Goal: Information Seeking & Learning: Find contact information

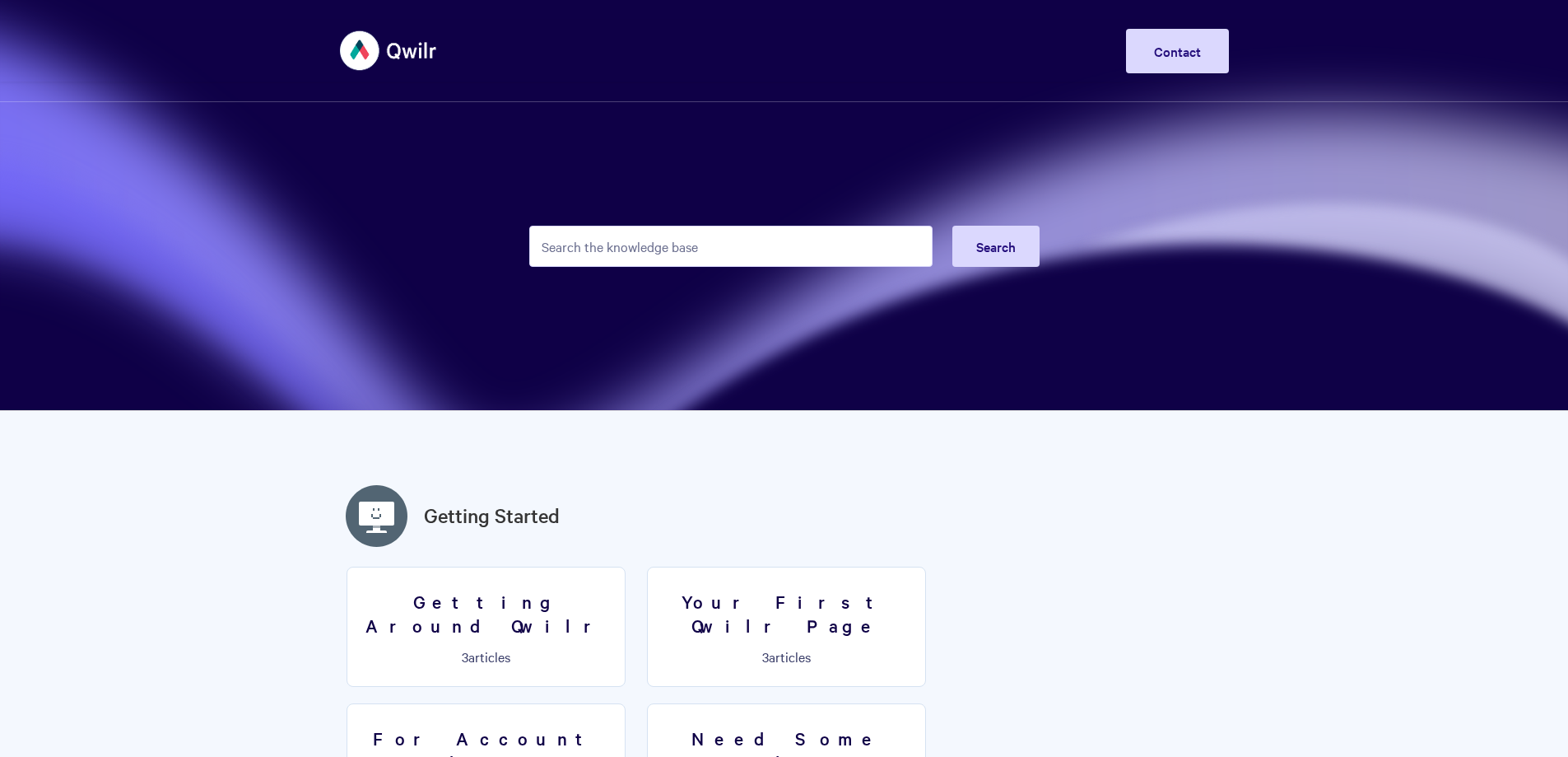
click at [788, 252] on input "Search the knowledge base" at bounding box center [731, 246] width 403 height 41
type input "contact"
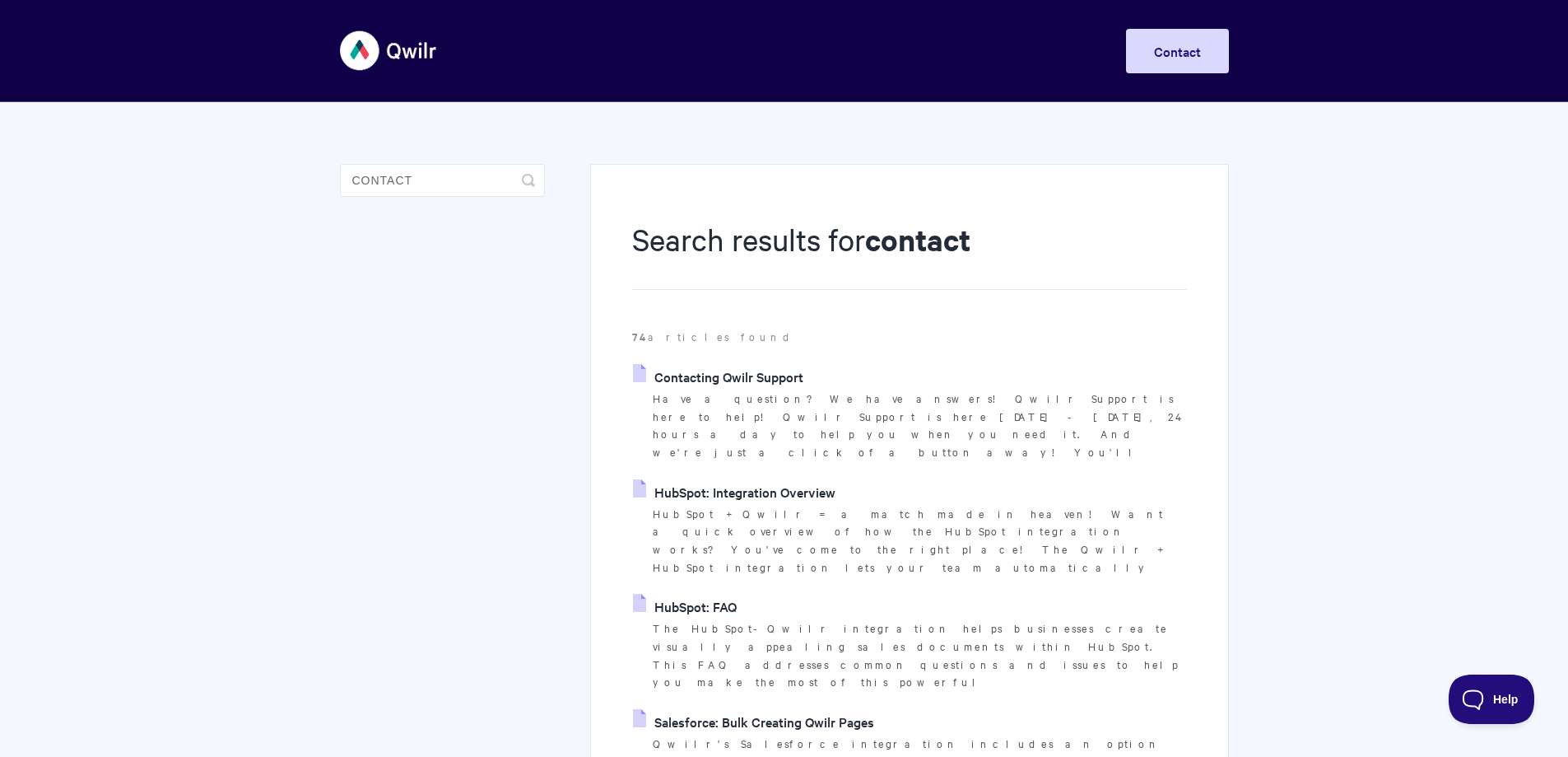
click at [776, 374] on link "Contacting Qwilr Support" at bounding box center [718, 376] width 171 height 24
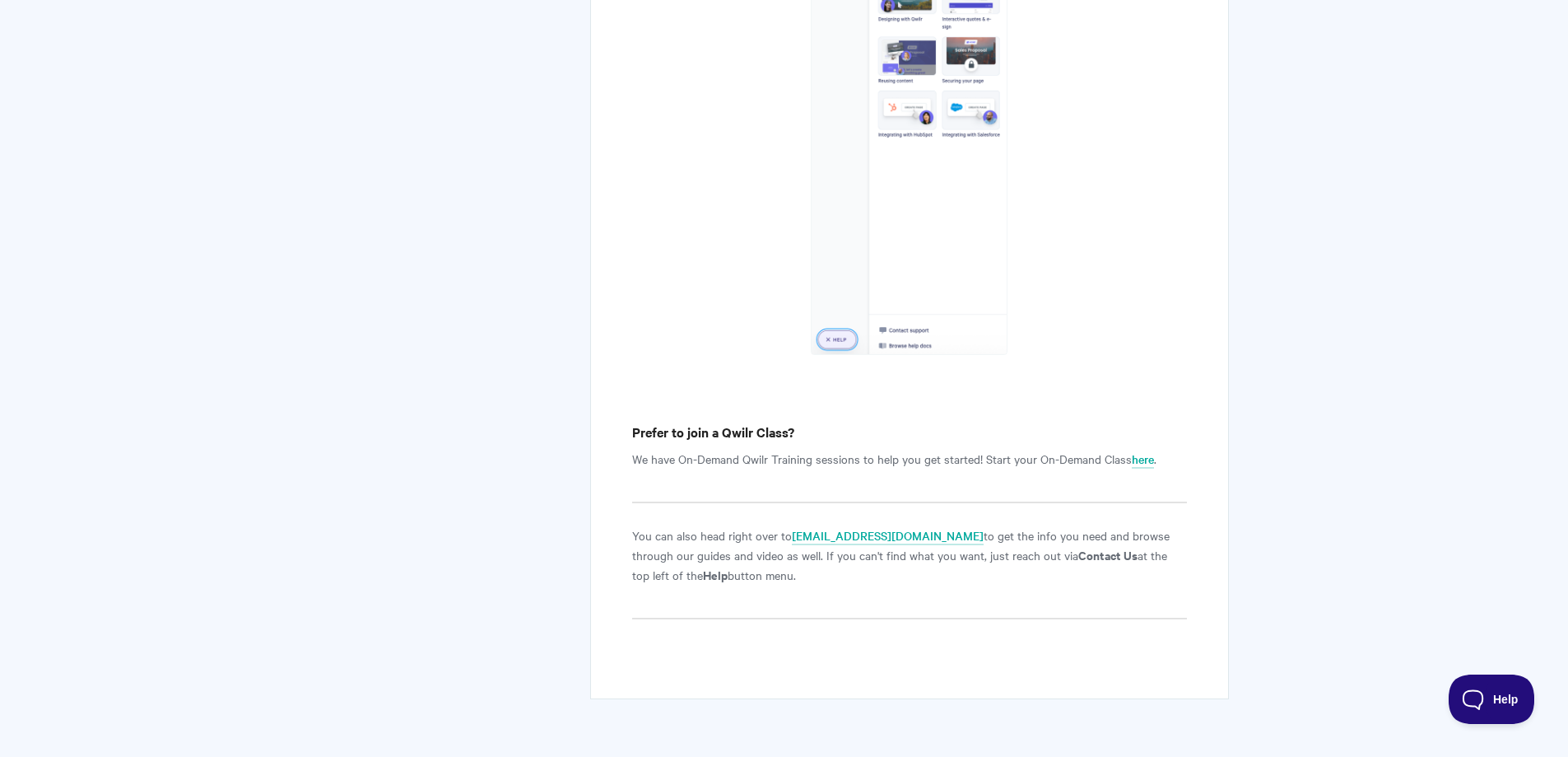
scroll to position [2138, 0]
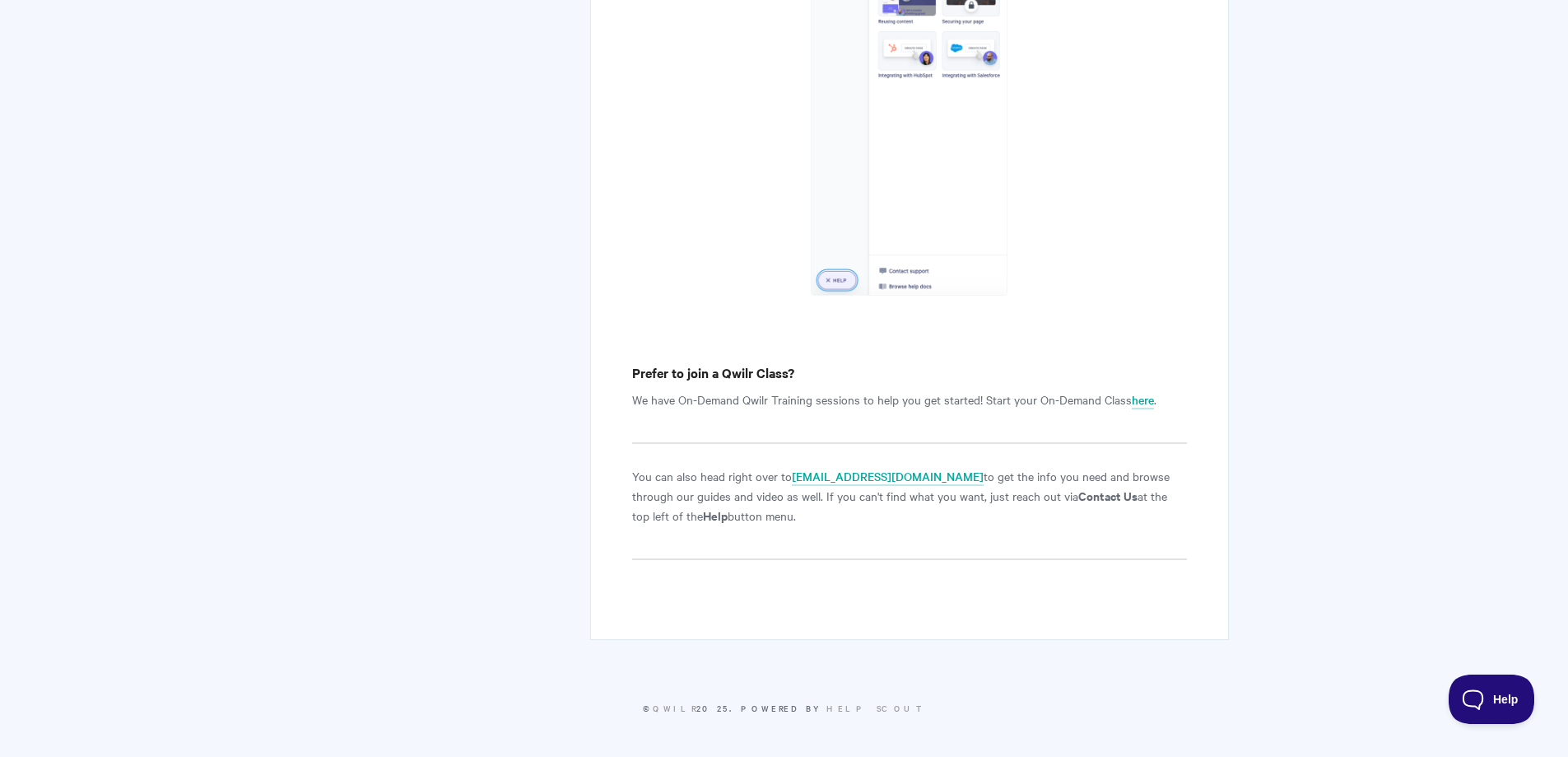
click at [1078, 492] on strong "Contact Us" at bounding box center [1108, 495] width 59 height 17
click at [1078, 493] on strong "Contact Us" at bounding box center [1108, 495] width 59 height 17
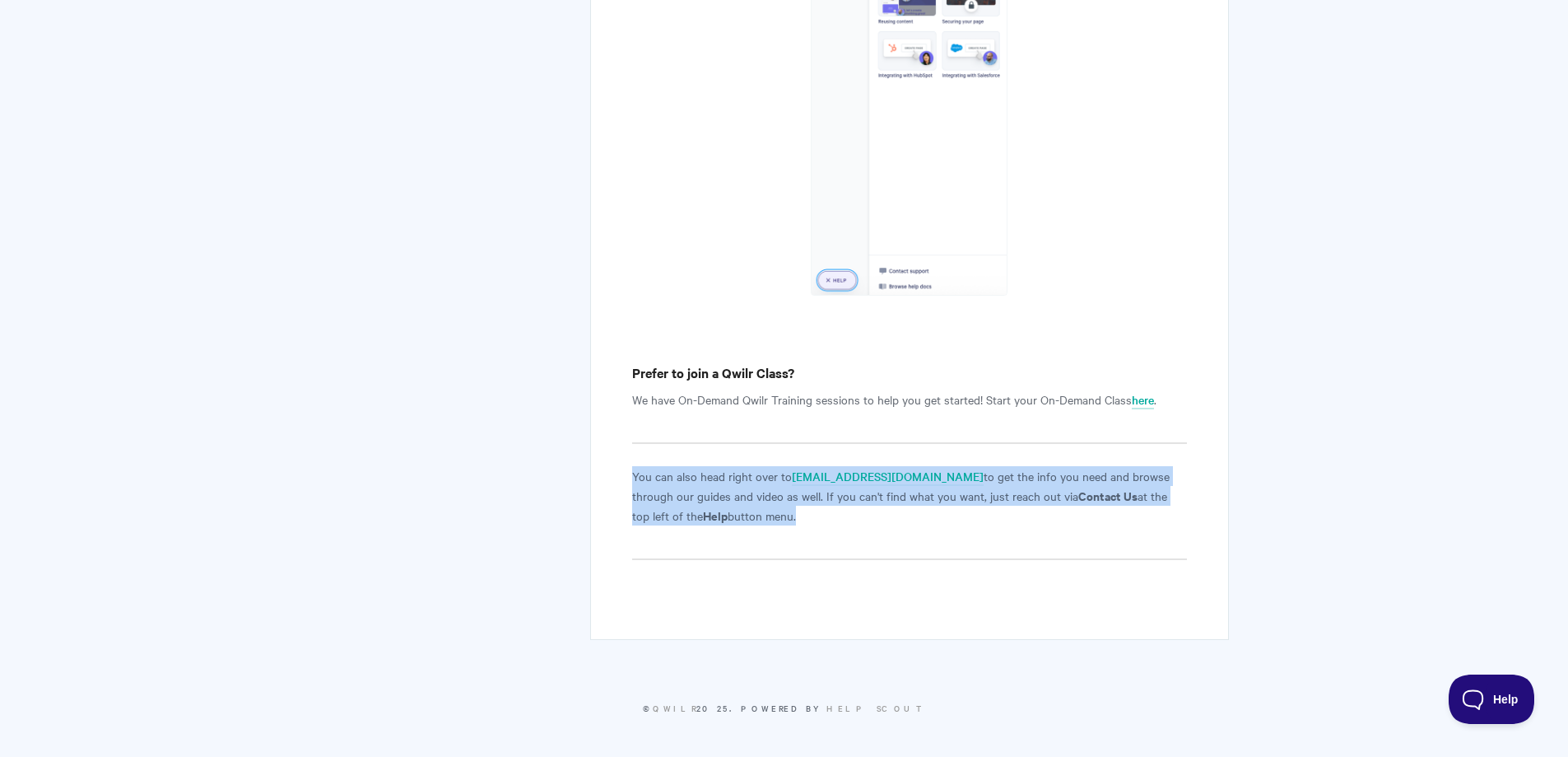
click at [1078, 493] on strong "Contact Us" at bounding box center [1108, 495] width 59 height 17
click at [997, 503] on p "You can also head right over to help@qwilr.com to get the info you need and bro…" at bounding box center [909, 495] width 554 height 59
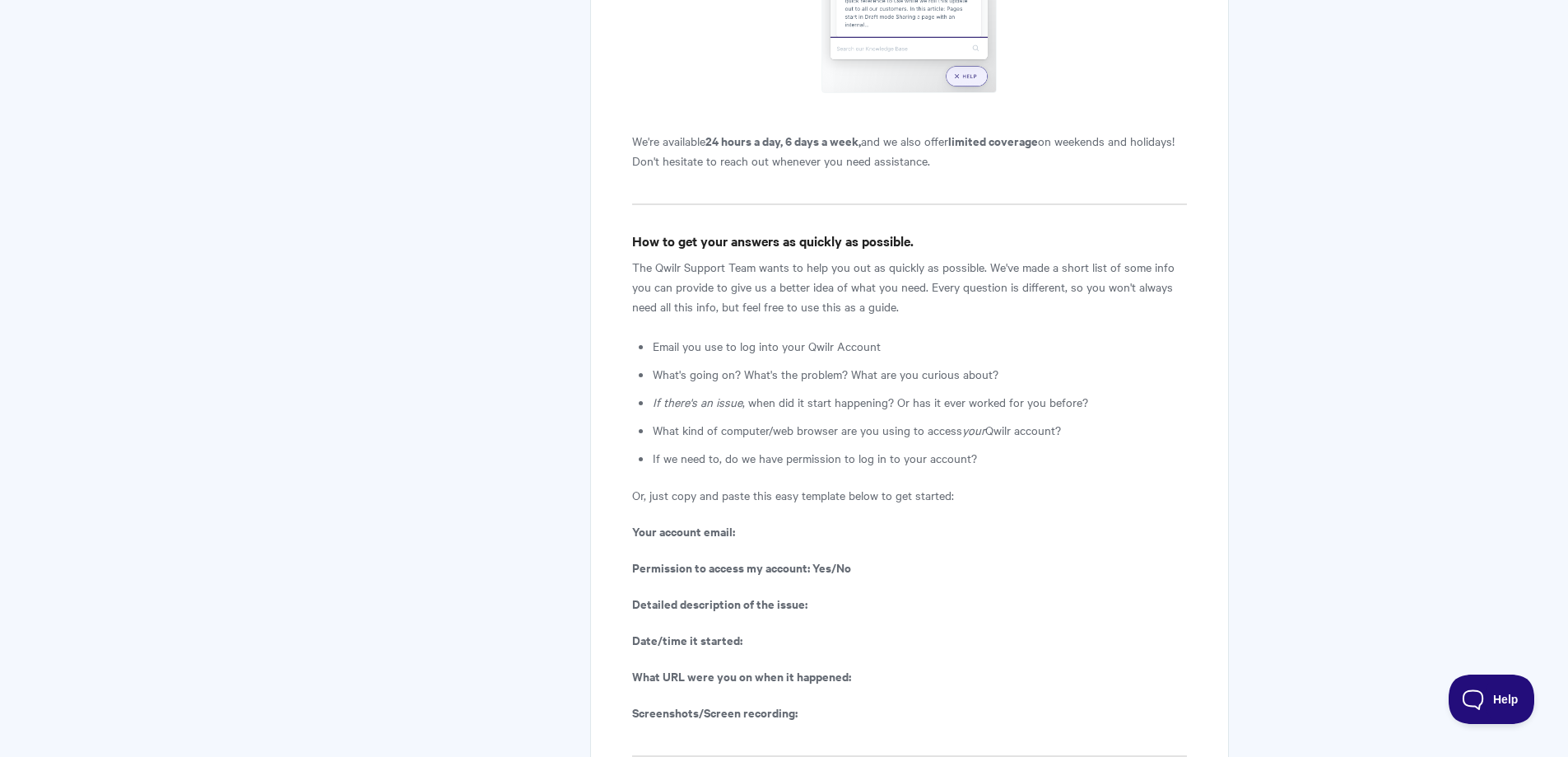
scroll to position [0, 0]
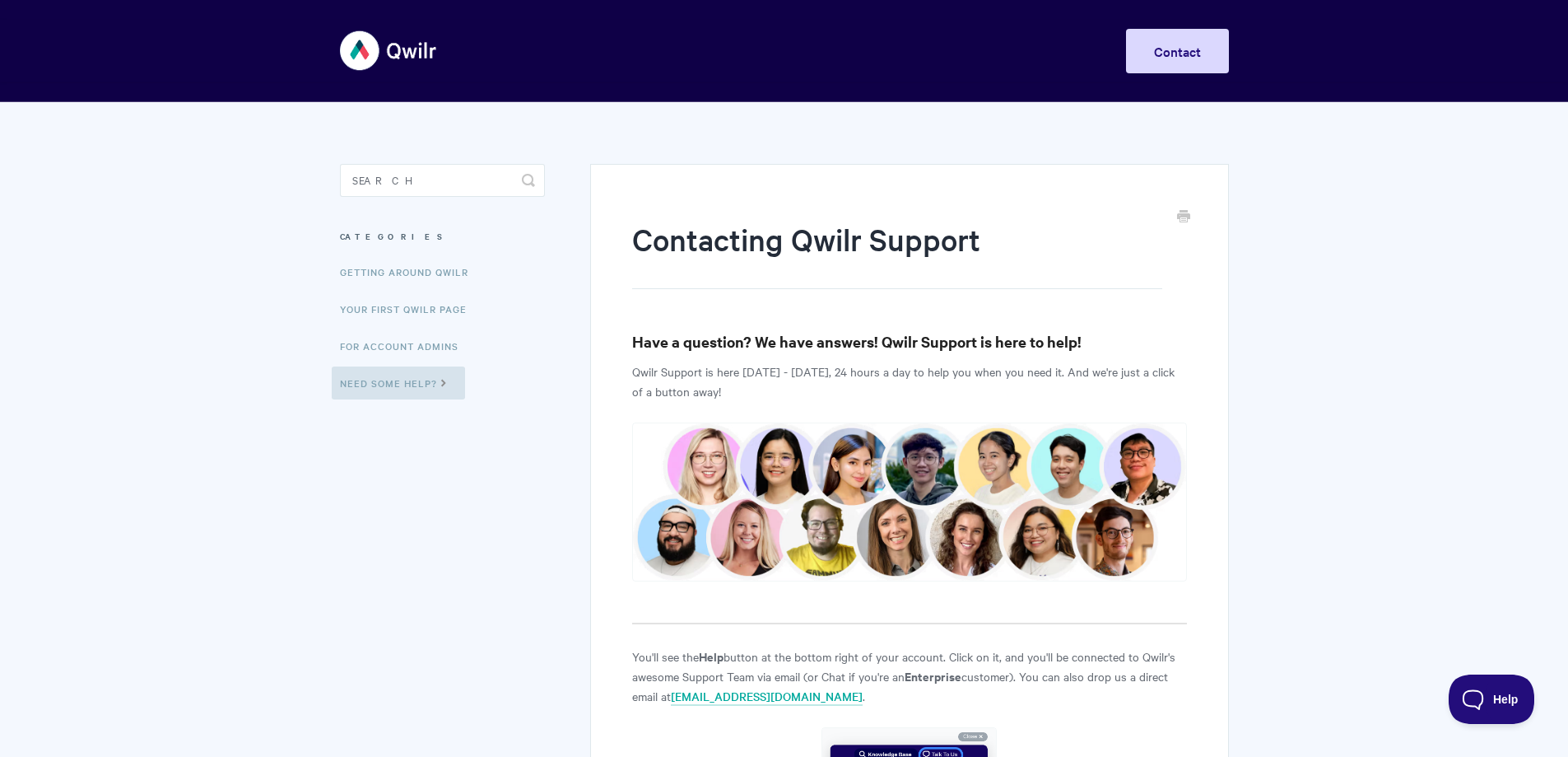
drag, startPoint x: 526, startPoint y: 492, endPoint x: 413, endPoint y: 10, distance: 495.1
click at [412, 62] on img at bounding box center [388, 51] width 98 height 62
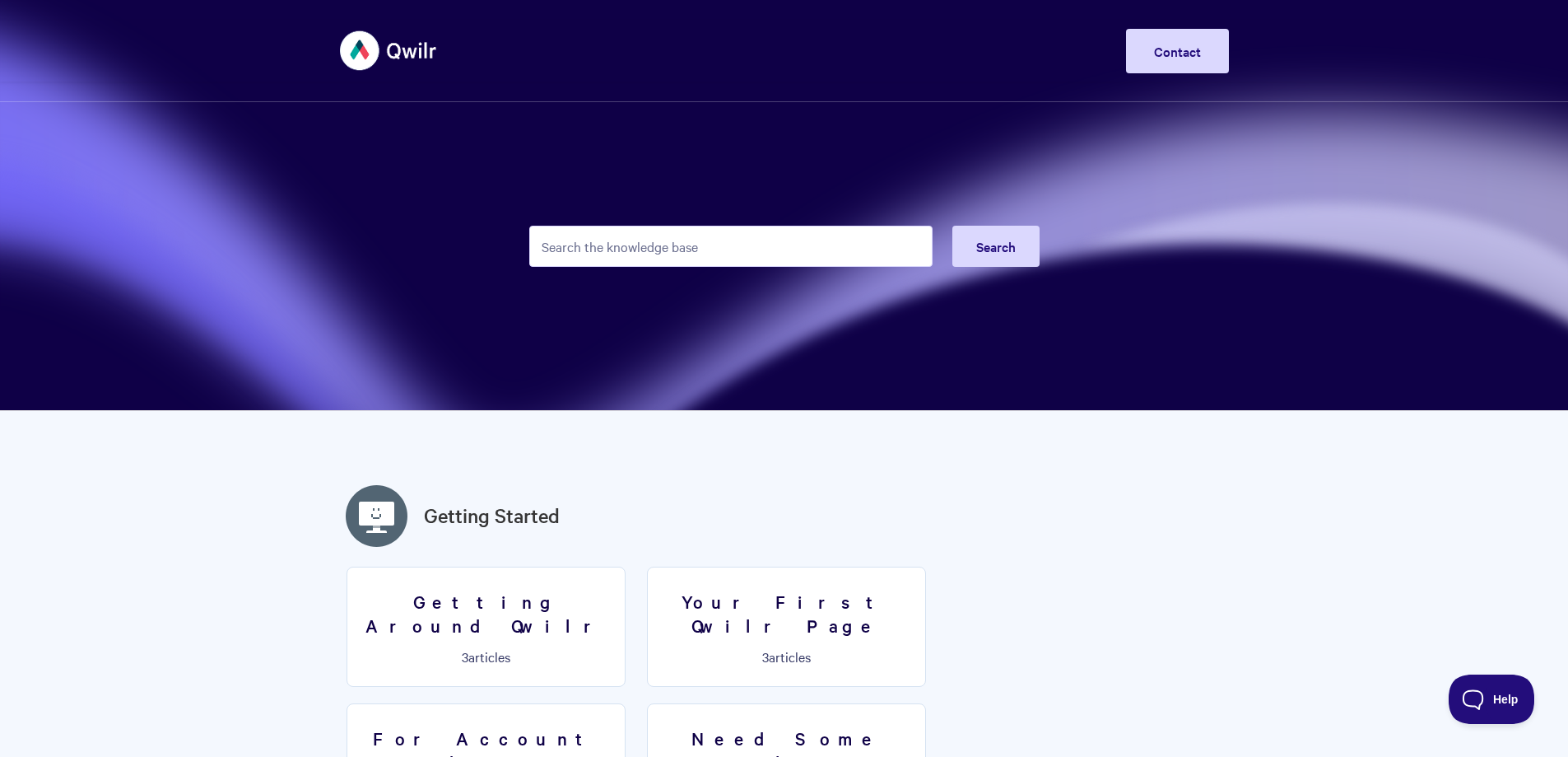
click at [415, 58] on img at bounding box center [388, 51] width 98 height 62
click at [375, 53] on img at bounding box center [388, 51] width 98 height 62
